Goal: Transaction & Acquisition: Download file/media

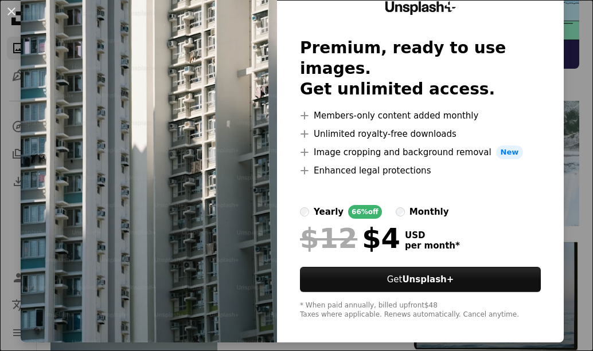
scroll to position [51, 0]
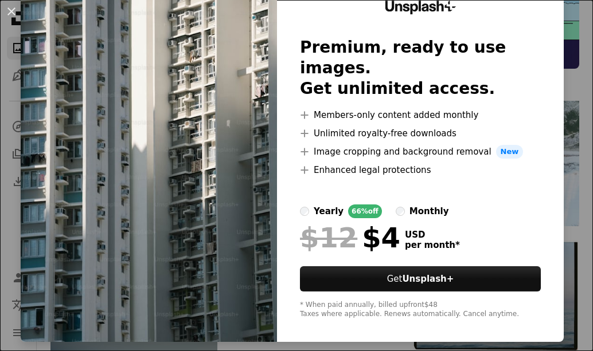
click at [150, 90] on img at bounding box center [149, 160] width 256 height 365
click at [19, 109] on div "An X shape Unsplash+ Premium, ready to use images. Get unlimited access. A plus…" at bounding box center [296, 175] width 593 height 351
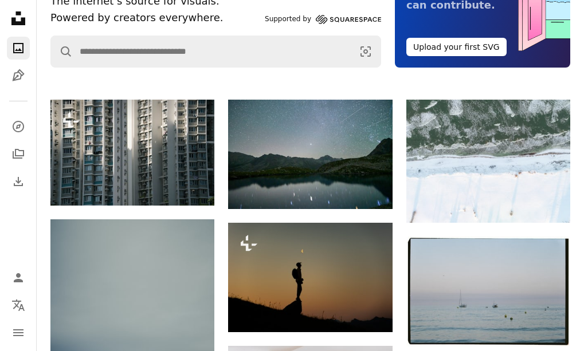
click at [21, 107] on div "Unsplash logo Unsplash Home A photo Pen Tool A compass A stack of folders Downl…" at bounding box center [18, 100] width 23 height 186
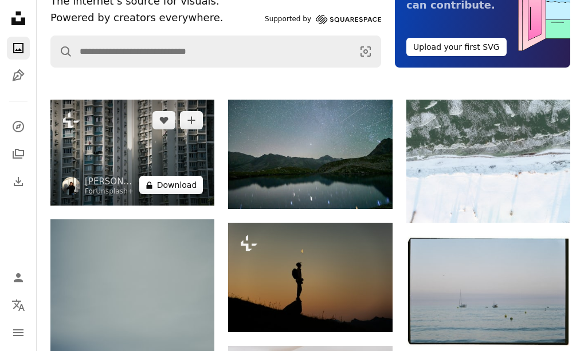
click at [152, 188] on icon at bounding box center [149, 185] width 6 height 7
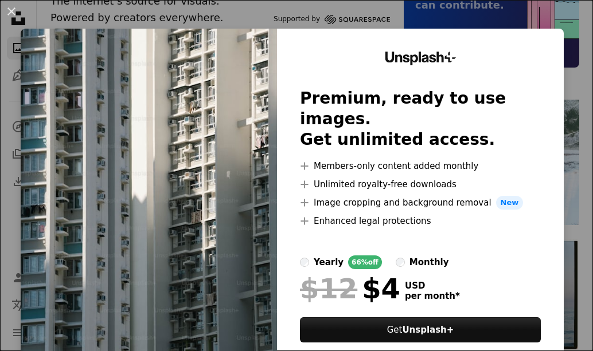
click at [153, 188] on img at bounding box center [149, 211] width 256 height 365
drag, startPoint x: 153, startPoint y: 188, endPoint x: 128, endPoint y: 165, distance: 34.5
click at [128, 165] on img at bounding box center [149, 211] width 256 height 365
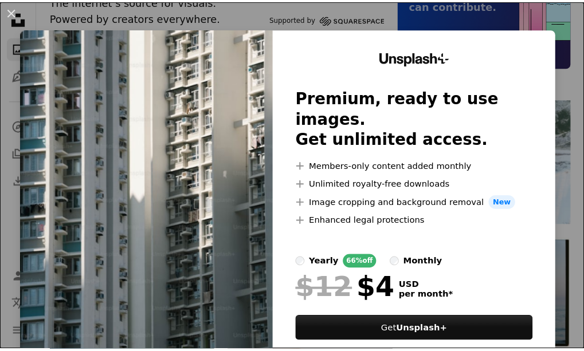
scroll to position [51, 0]
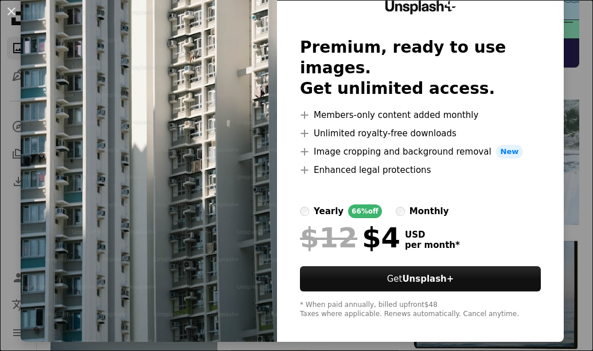
click at [13, 185] on div "An X shape Unsplash+ Premium, ready to use images. Get unlimited access. A plus…" at bounding box center [296, 175] width 593 height 351
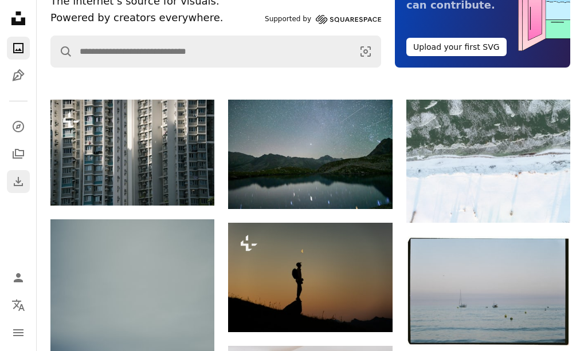
click at [13, 185] on icon "Download" at bounding box center [18, 182] width 14 height 14
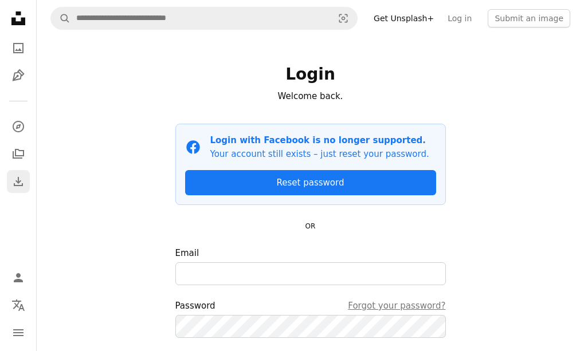
click at [13, 185] on icon "Download" at bounding box center [18, 182] width 14 height 14
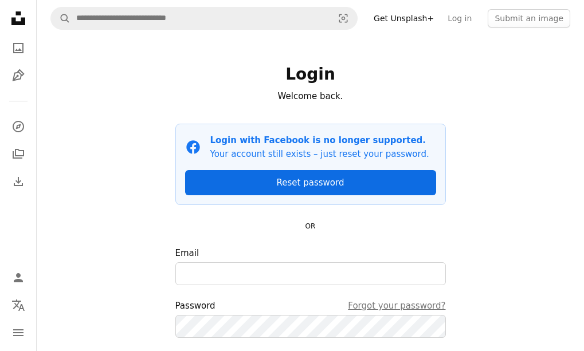
click at [248, 184] on link "Reset password" at bounding box center [310, 182] width 251 height 25
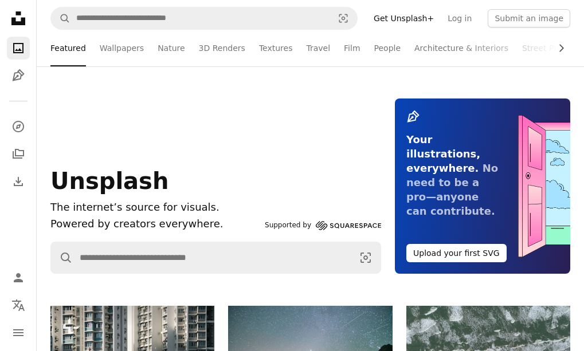
scroll to position [206, 0]
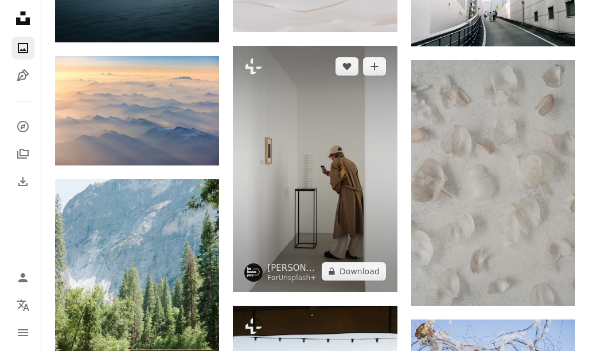
scroll to position [631, 0]
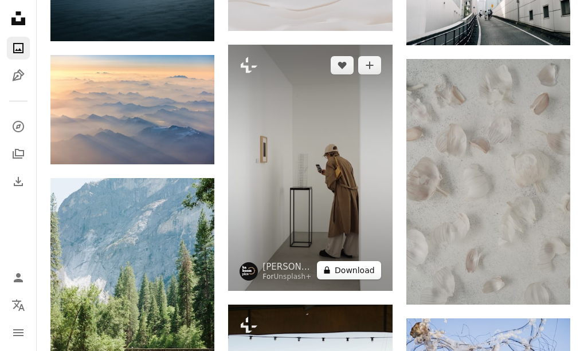
click at [346, 265] on button "A lock Download" at bounding box center [349, 270] width 64 height 18
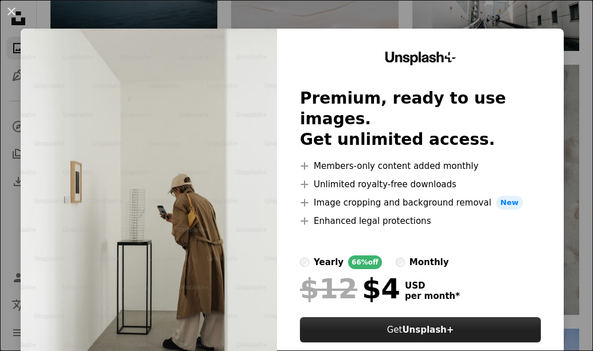
click at [443, 318] on button "Get Unsplash+" at bounding box center [420, 330] width 241 height 25
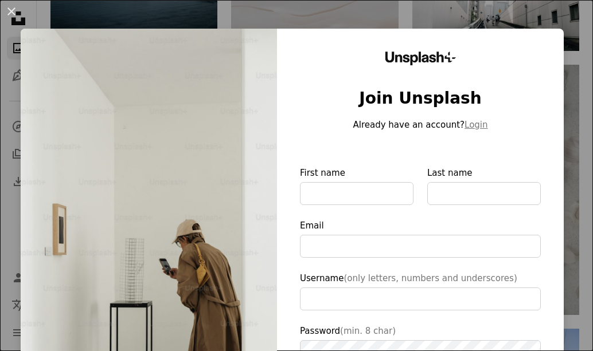
click at [174, 143] on img at bounding box center [149, 265] width 256 height 473
drag, startPoint x: 174, startPoint y: 143, endPoint x: 205, endPoint y: 85, distance: 65.7
click at [205, 85] on img at bounding box center [149, 265] width 256 height 473
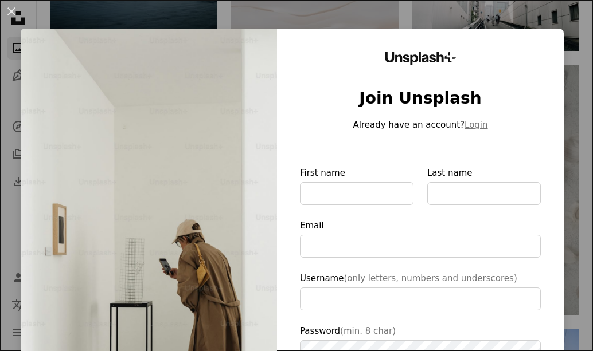
drag, startPoint x: 205, startPoint y: 85, endPoint x: 472, endPoint y: 213, distance: 296.9
click at [472, 213] on div "Unsplash+ Join Unsplash Already have an account? Login First name Last name Ema…" at bounding box center [292, 265] width 543 height 473
type input "**********"
click at [493, 11] on div "An X shape Unsplash+ Join Unsplash Already have an account? Login First name La…" at bounding box center [296, 175] width 593 height 351
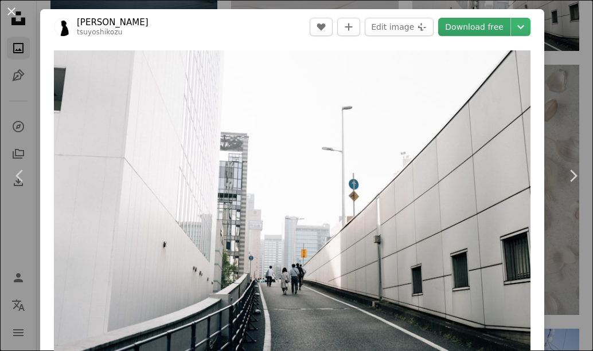
click at [457, 23] on link "Download free" at bounding box center [474, 27] width 72 height 18
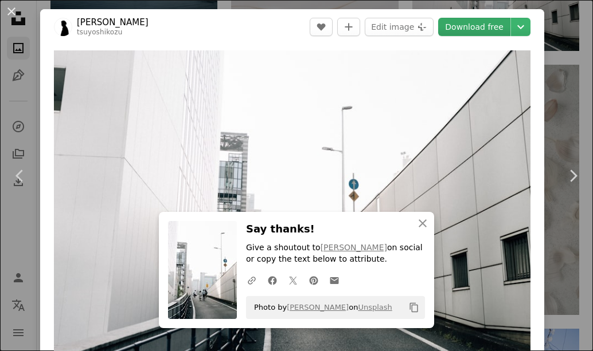
click at [457, 23] on link "Download free" at bounding box center [474, 27] width 72 height 18
drag, startPoint x: 457, startPoint y: 23, endPoint x: 378, endPoint y: 64, distance: 89.2
click at [378, 64] on img "Zoom in on this image" at bounding box center [292, 209] width 476 height 318
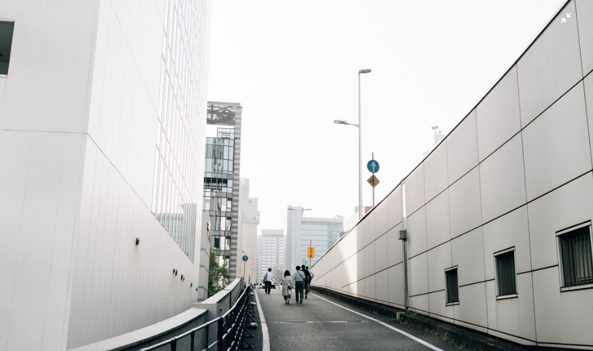
scroll to position [17, 0]
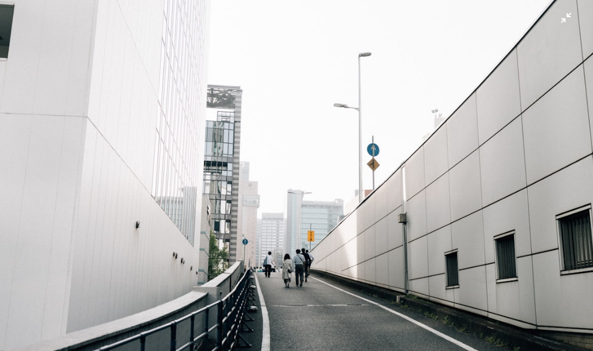
click at [442, 50] on img "Zoom out on this image" at bounding box center [296, 181] width 594 height 396
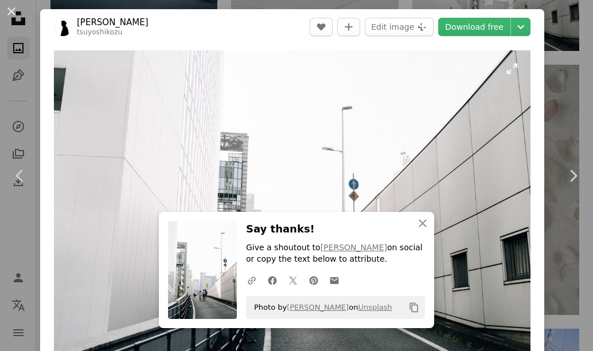
scroll to position [11, 0]
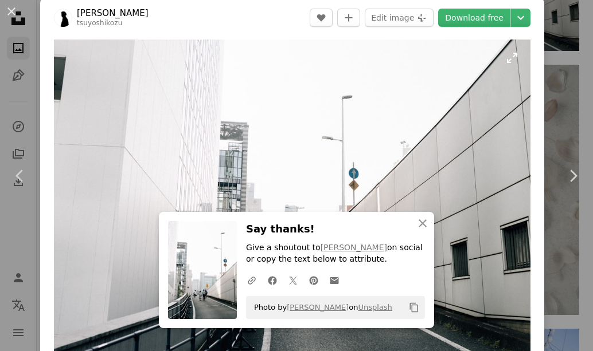
click at [442, 50] on img "Zoom in on this image" at bounding box center [292, 199] width 476 height 318
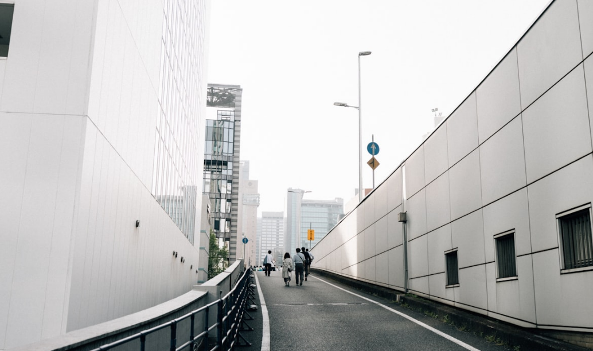
scroll to position [18, 0]
click at [442, 50] on img "Zoom out on this image" at bounding box center [296, 179] width 594 height 396
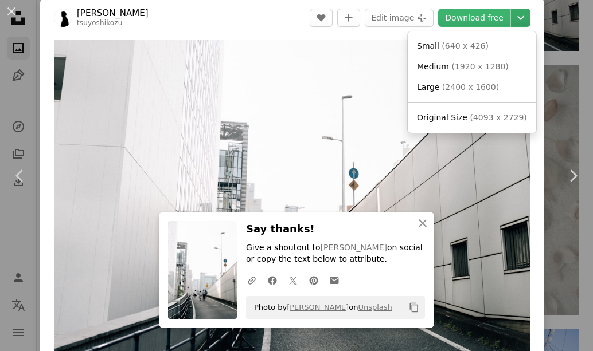
drag, startPoint x: 442, startPoint y: 50, endPoint x: 507, endPoint y: 14, distance: 74.4
click at [511, 14] on icon "Chevron down" at bounding box center [520, 18] width 18 height 14
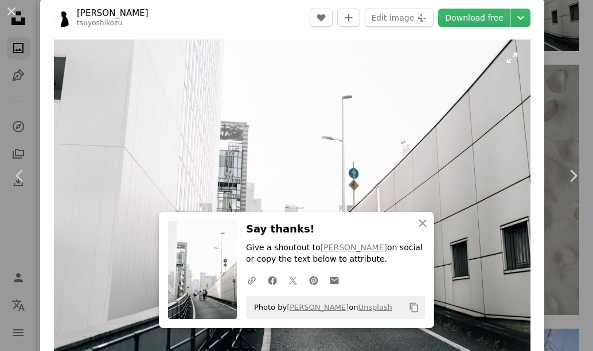
click at [252, 150] on img "Zoom in on this image" at bounding box center [292, 199] width 476 height 318
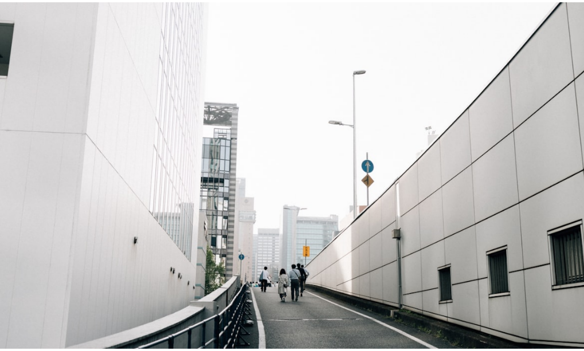
scroll to position [17, 0]
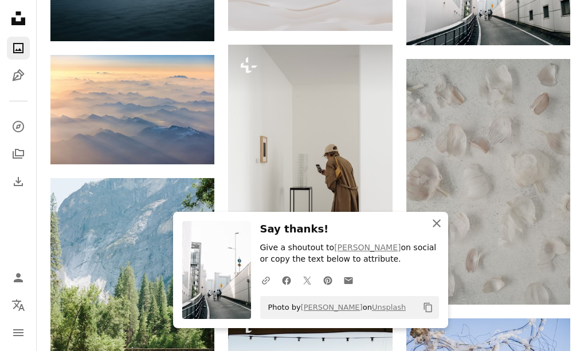
click at [442, 224] on icon "An X shape" at bounding box center [437, 224] width 14 height 14
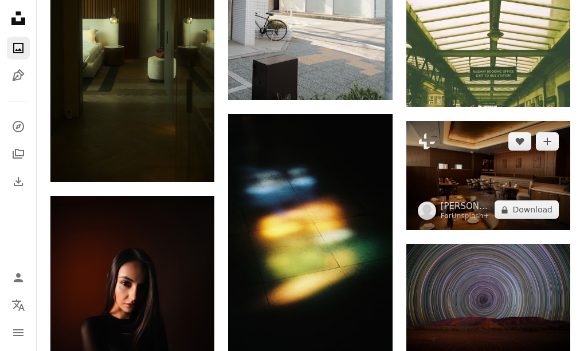
scroll to position [2480, 0]
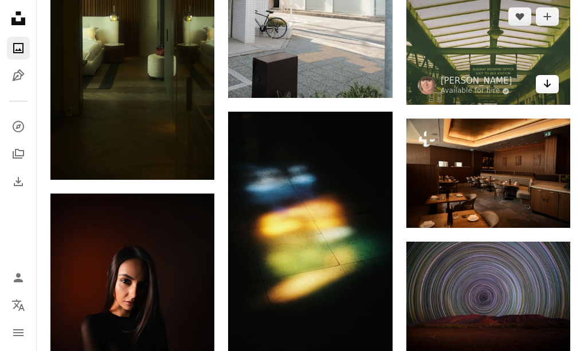
click at [551, 81] on icon "Arrow pointing down" at bounding box center [547, 84] width 9 height 14
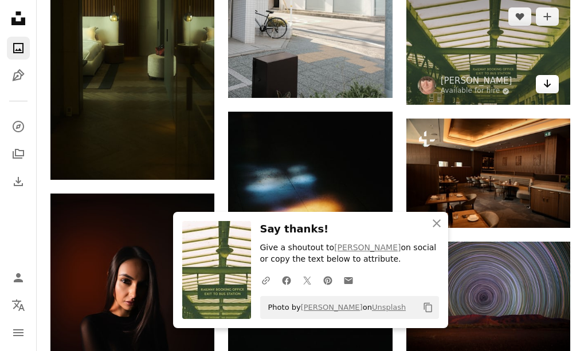
click at [551, 81] on icon "Arrow pointing down" at bounding box center [547, 84] width 9 height 14
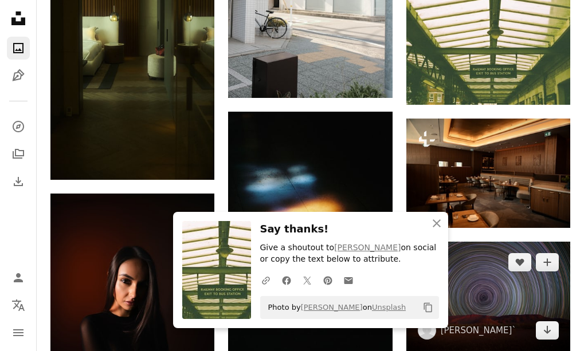
click at [498, 279] on img at bounding box center [488, 296] width 164 height 109
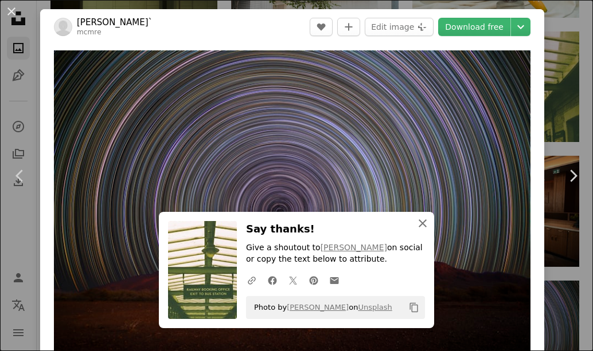
click at [421, 217] on icon "An X shape" at bounding box center [423, 224] width 14 height 14
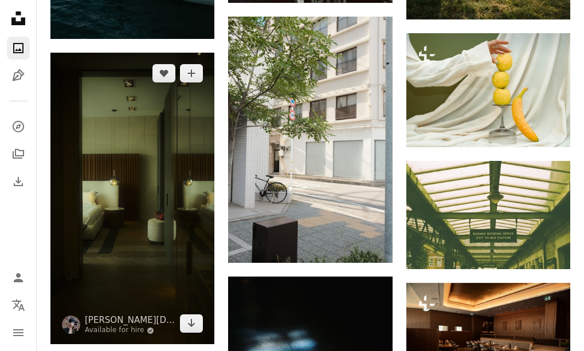
scroll to position [2302, 0]
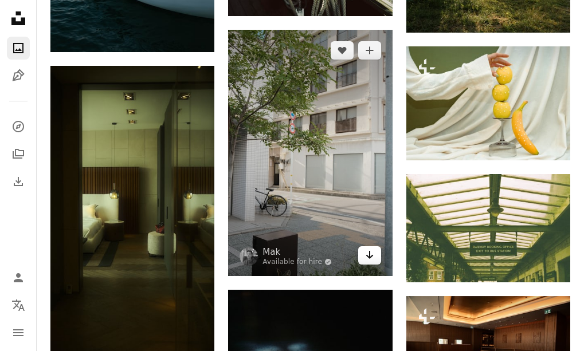
click at [365, 256] on icon "Arrow pointing down" at bounding box center [369, 255] width 9 height 14
